Goal: Task Accomplishment & Management: Use online tool/utility

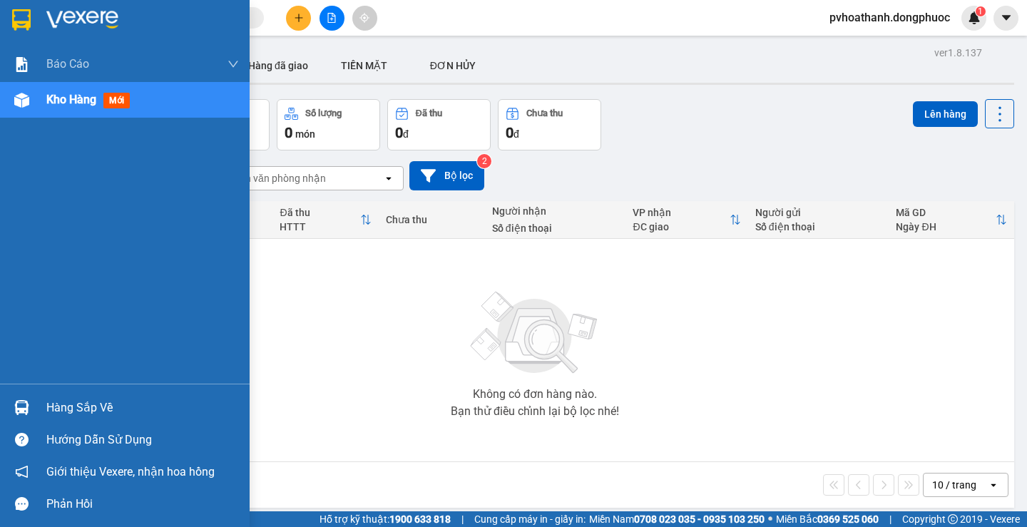
click at [41, 406] on div "Hàng sắp về" at bounding box center [125, 407] width 250 height 32
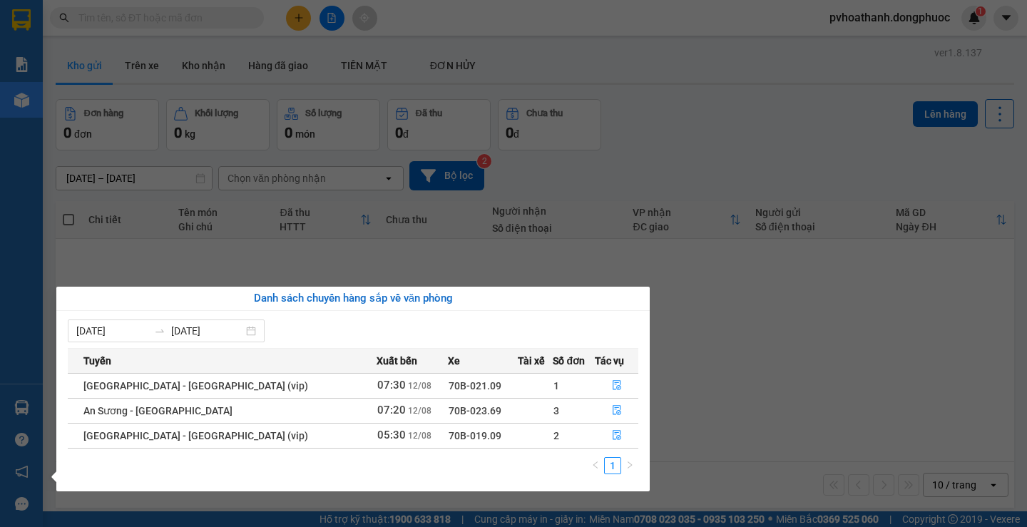
click at [725, 391] on section "Kết quả tìm kiếm ( 0 ) Bộ lọc No Data pvhoathanh.dongphuoc 1 Báo cáo Mẫu 1: Báo…" at bounding box center [513, 263] width 1027 height 527
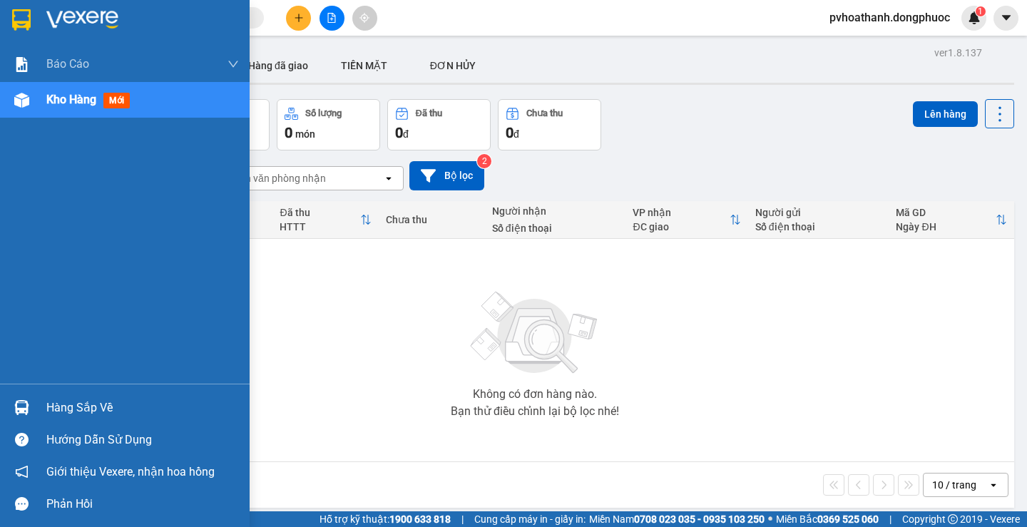
click at [60, 408] on div "Hàng sắp về" at bounding box center [142, 407] width 192 height 21
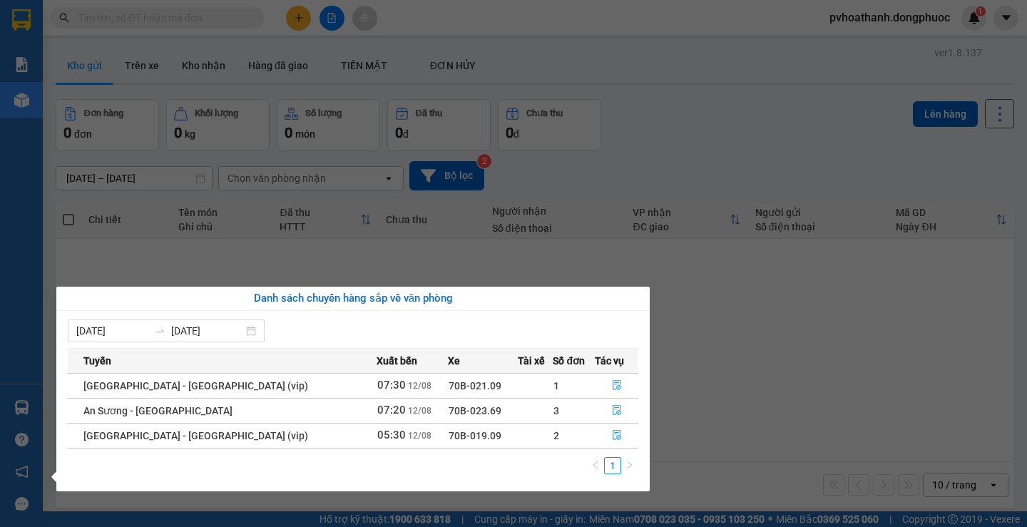
click at [734, 384] on section "Kết quả tìm kiếm ( 0 ) Bộ lọc No Data pvhoathanh.dongphuoc 1 Báo cáo Mẫu 1: Báo…" at bounding box center [513, 263] width 1027 height 527
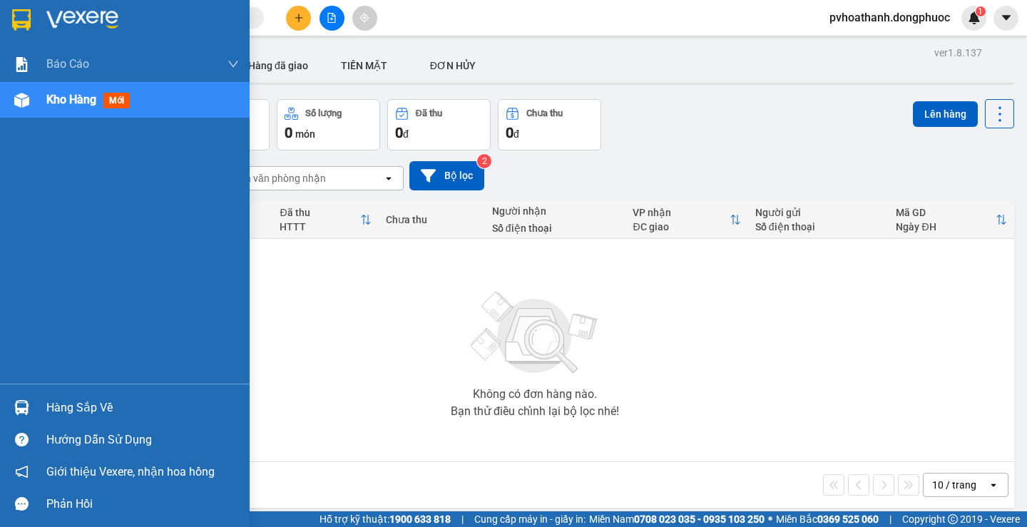
click at [71, 401] on div "Hàng sắp về" at bounding box center [142, 407] width 192 height 21
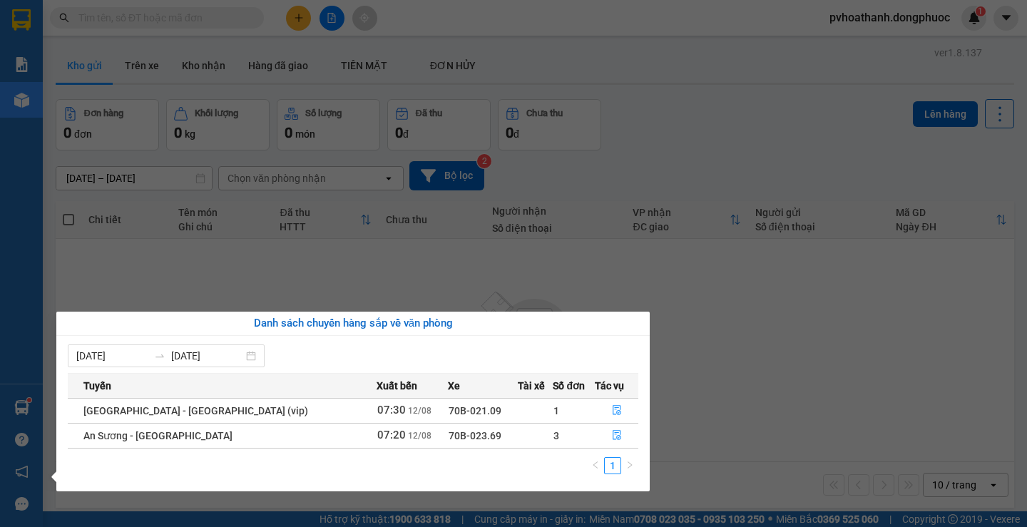
click at [834, 366] on section "Kết quả tìm kiếm ( 0 ) Bộ lọc No Data pvhoathanh.dongphuoc 1 Báo cáo Mẫu 1: Báo…" at bounding box center [513, 263] width 1027 height 527
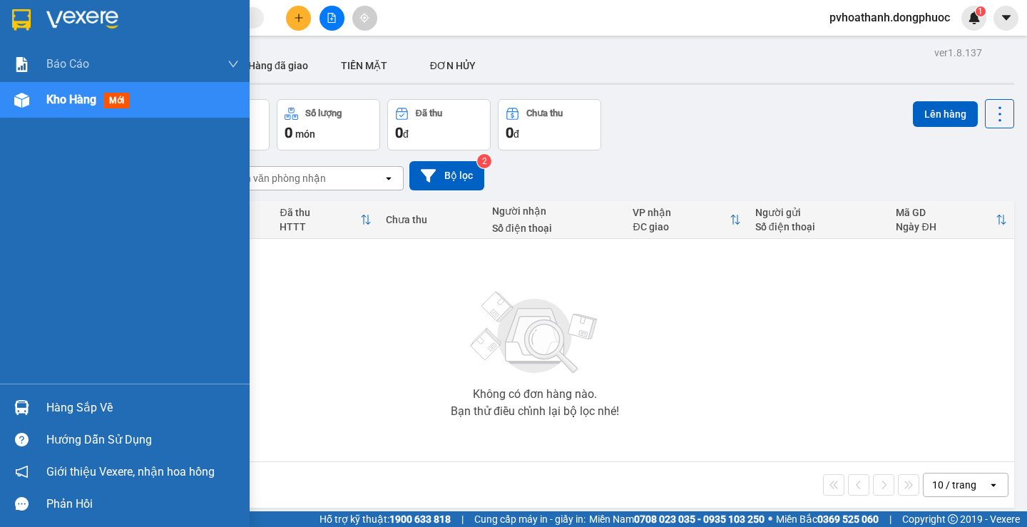
click at [51, 406] on div "Hàng sắp về" at bounding box center [142, 407] width 192 height 21
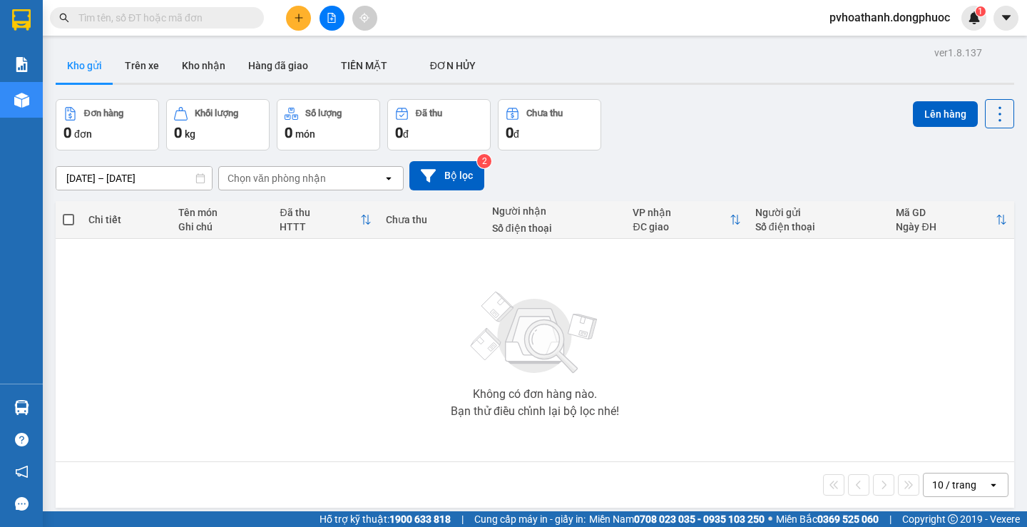
click at [719, 394] on section "Kết quả tìm kiếm ( 0 ) Bộ lọc No Data pvhoathanh.dongphuoc 1 Báo cáo Mẫu 1: Báo…" at bounding box center [513, 263] width 1027 height 527
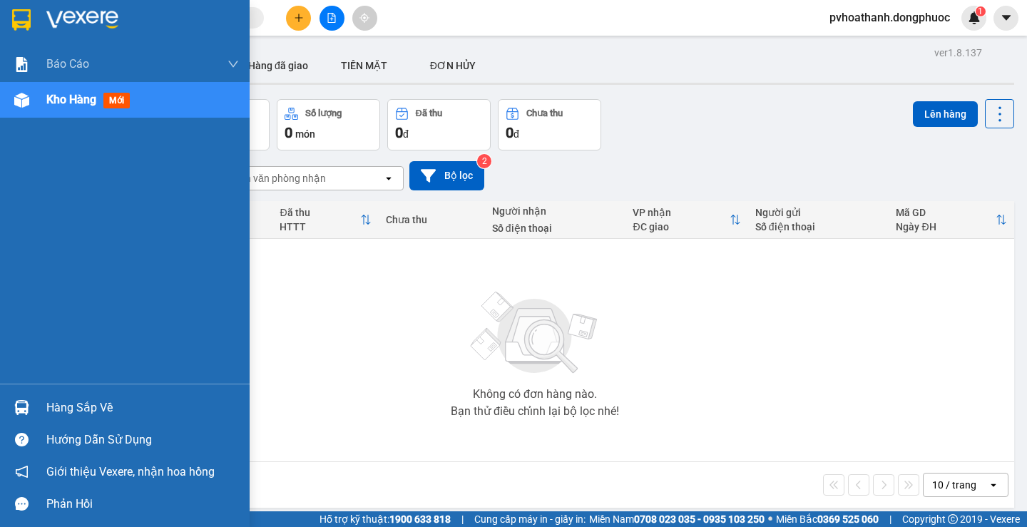
click at [42, 411] on div "Hàng sắp về" at bounding box center [125, 407] width 250 height 32
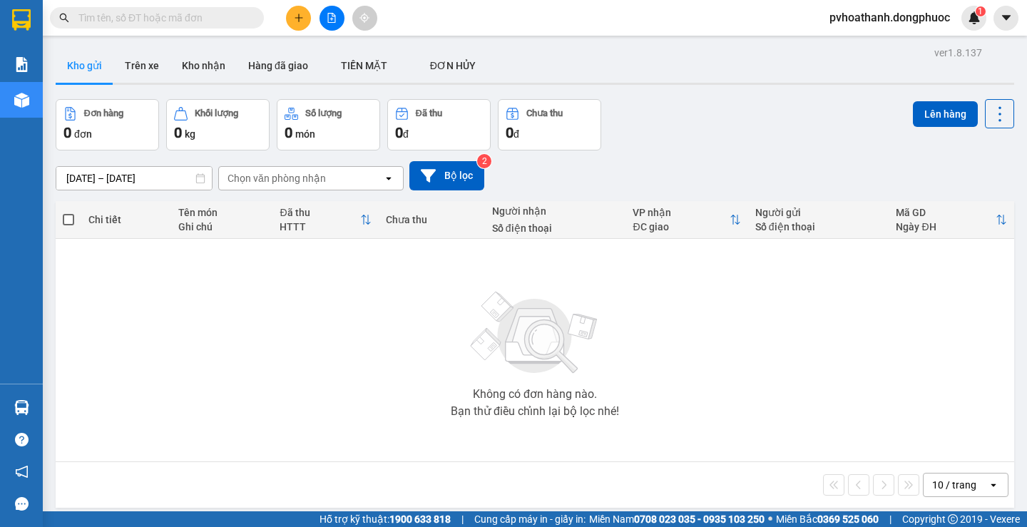
drag, startPoint x: 801, startPoint y: 339, endPoint x: 384, endPoint y: 495, distance: 446.0
click at [798, 340] on section "Kết quả tìm kiếm ( 0 ) Bộ lọc No Data pvhoathanh.dongphuoc 1 Báo cáo Mẫu 1: Báo…" at bounding box center [513, 263] width 1027 height 527
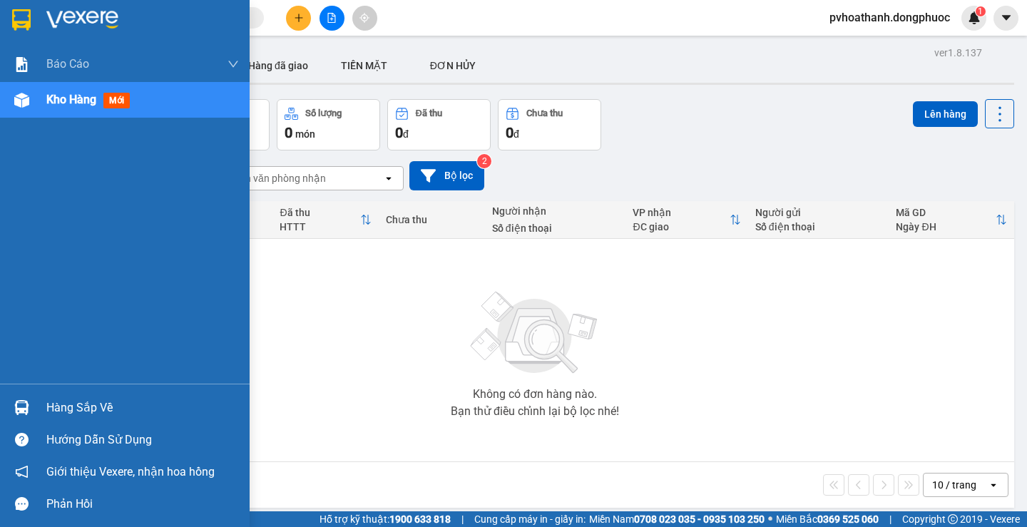
click at [31, 401] on div at bounding box center [21, 407] width 25 height 25
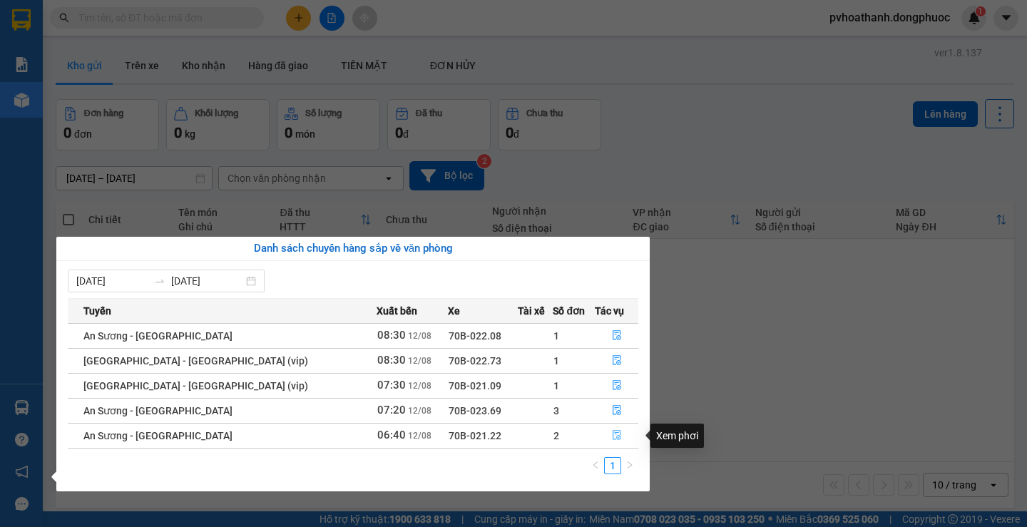
click at [614, 434] on icon "file-done" at bounding box center [617, 435] width 10 height 10
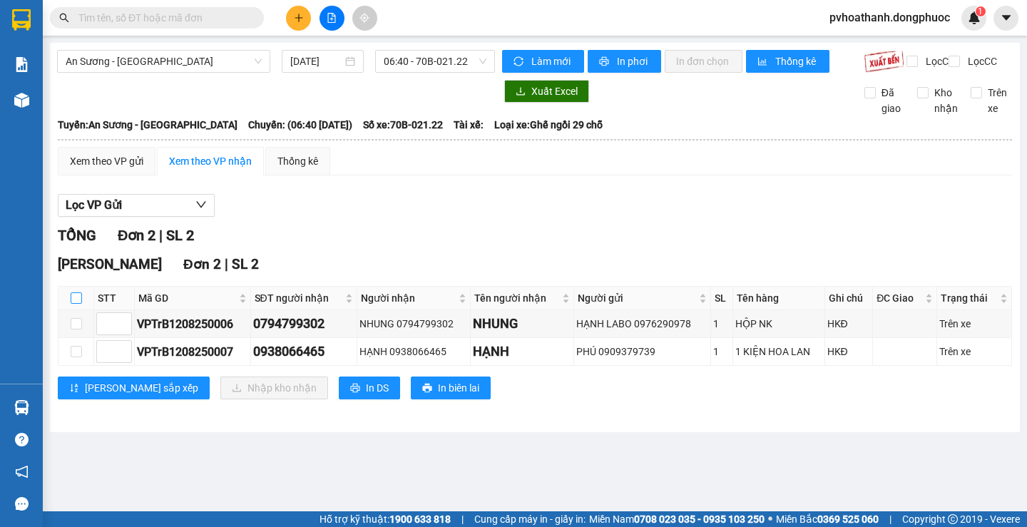
click at [80, 304] on input "checkbox" at bounding box center [76, 297] width 11 height 11
checkbox input "true"
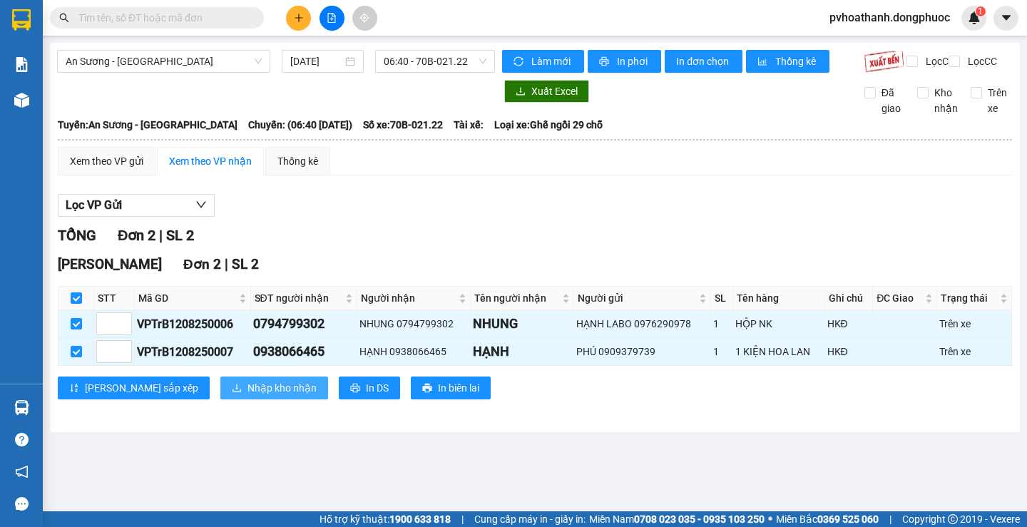
click at [220, 399] on button "Nhập kho nhận" at bounding box center [274, 387] width 108 height 23
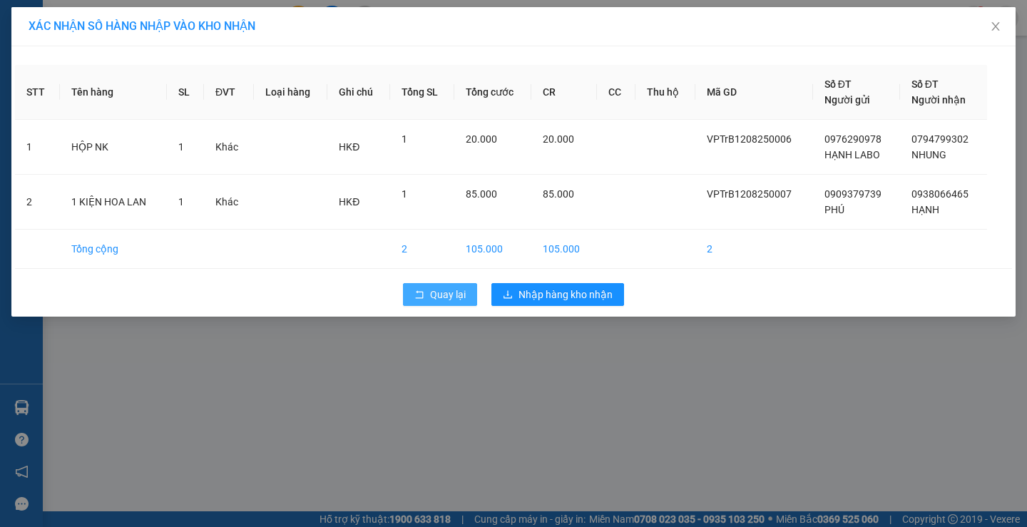
click at [426, 294] on button "Quay lại" at bounding box center [440, 294] width 74 height 23
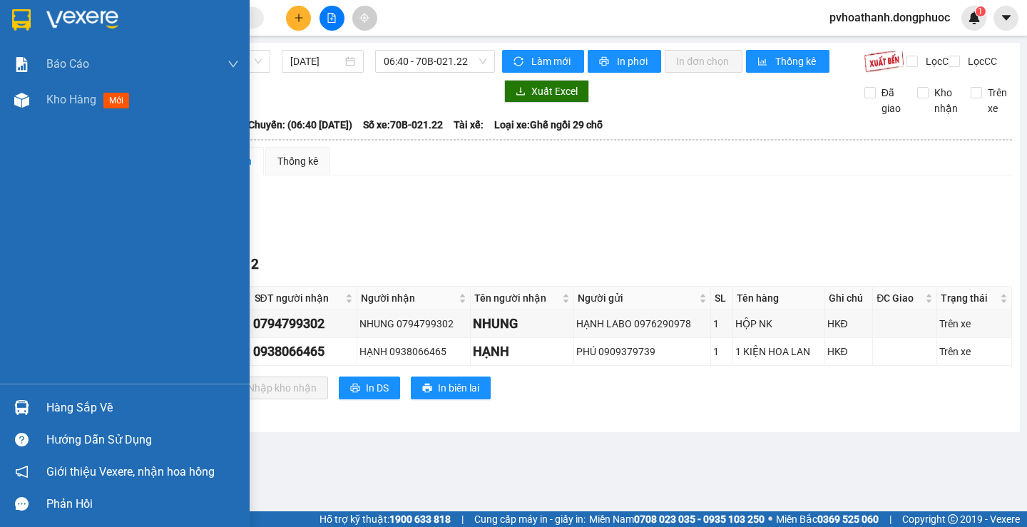
click at [44, 416] on div "Hàng sắp về" at bounding box center [125, 407] width 250 height 32
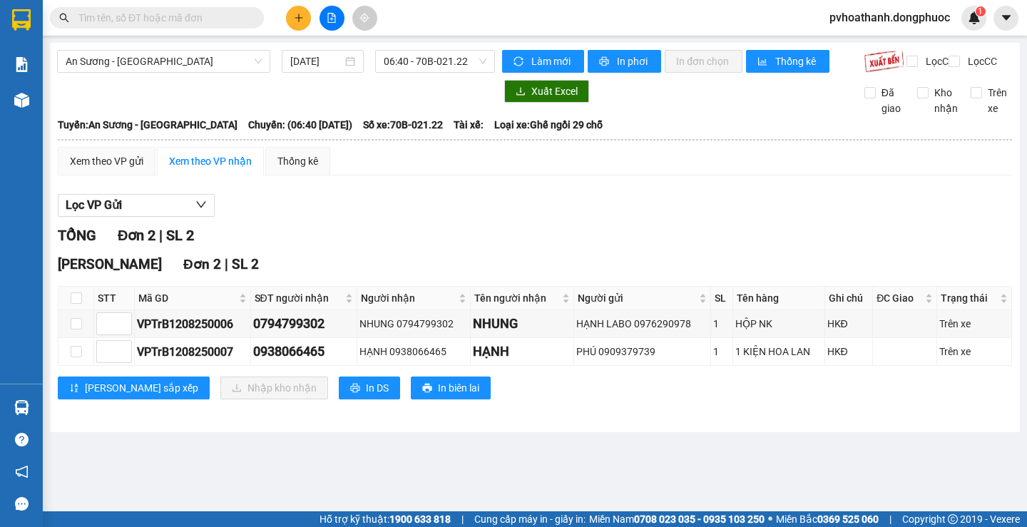
click at [721, 476] on section "Kết quả tìm kiếm ( 0 ) Bộ lọc No Data pvhoathanh.dongphuoc 1 Báo cáo Mẫu 1: Báo…" at bounding box center [513, 263] width 1027 height 527
